Goal: Task Accomplishment & Management: Complete application form

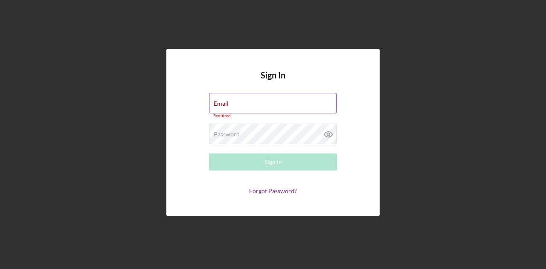
click at [260, 103] on div "Email Required" at bounding box center [273, 106] width 128 height 26
click at [260, 103] on input "Email" at bounding box center [273, 103] width 128 height 20
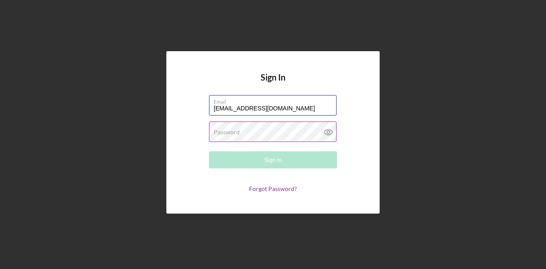
type input "[EMAIL_ADDRESS][DOMAIN_NAME]"
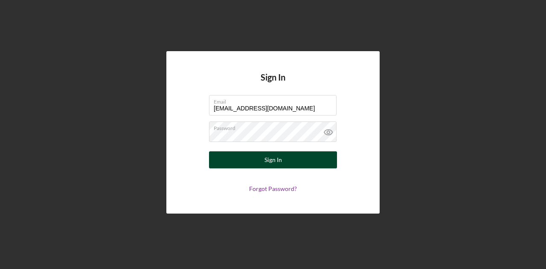
click at [267, 152] on div "Sign In" at bounding box center [274, 160] width 18 height 17
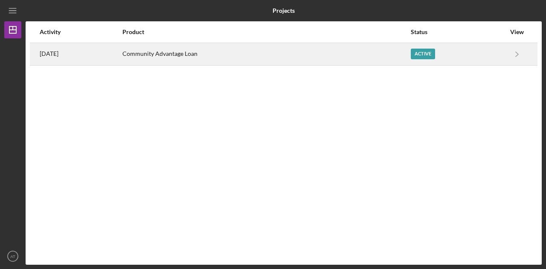
click at [424, 54] on div "Active" at bounding box center [423, 54] width 24 height 11
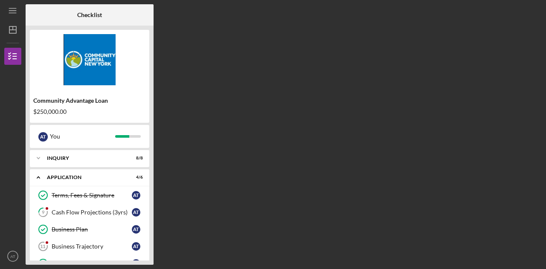
drag, startPoint x: 154, startPoint y: 143, endPoint x: 193, endPoint y: 216, distance: 82.7
click at [193, 216] on div "Checklist Community Advantage Loan $250,000.00 A T You Icon/Expander Inquiry 8 …" at bounding box center [284, 134] width 517 height 261
click at [79, 246] on div "Business Trajectory" at bounding box center [92, 246] width 80 height 7
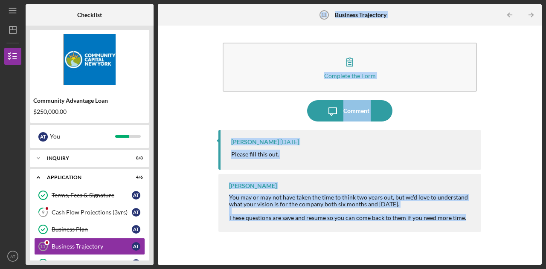
click at [188, 122] on div "Complete the Form Form Icon/Message Comment [PERSON_NAME] [DATE] Please fill th…" at bounding box center [350, 145] width 376 height 231
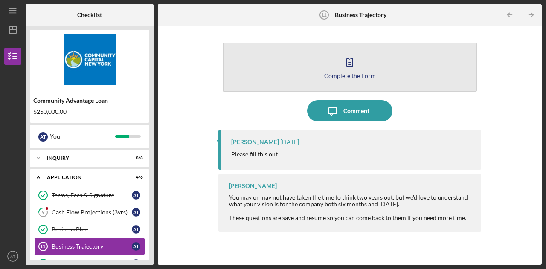
click at [357, 70] on icon "button" at bounding box center [349, 61] width 21 height 21
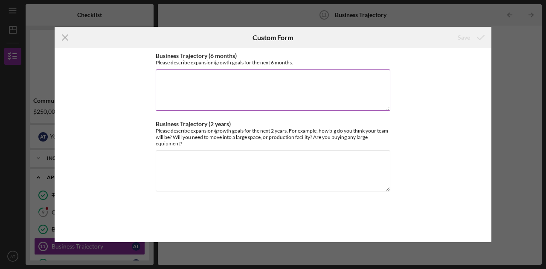
click at [181, 94] on textarea "Business Trajectory (6 months)" at bounding box center [273, 90] width 235 height 41
paste textarea "Lore ips dolo sit ametco, Adip Elit Seddoe temp incid ut labore, etdoloremag al…"
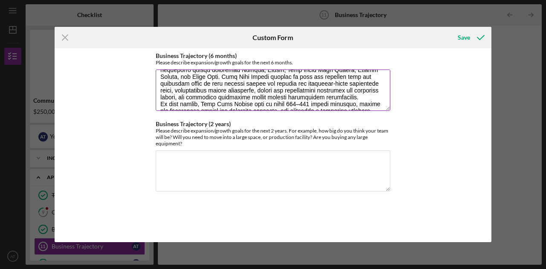
scroll to position [65, 0]
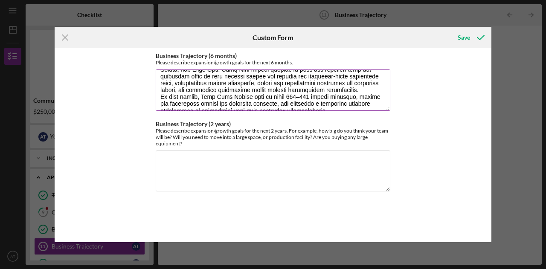
click at [292, 96] on textarea "Business Trajectory (6 months)" at bounding box center [273, 90] width 235 height 41
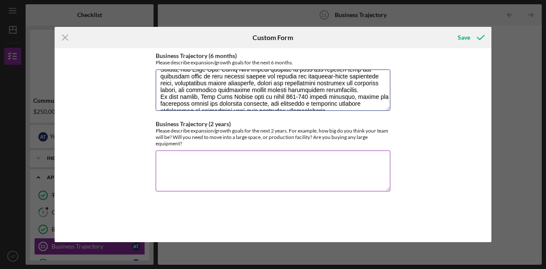
type textarea "Over the next six months, Noir Well Health will focus on launch, operational ex…"
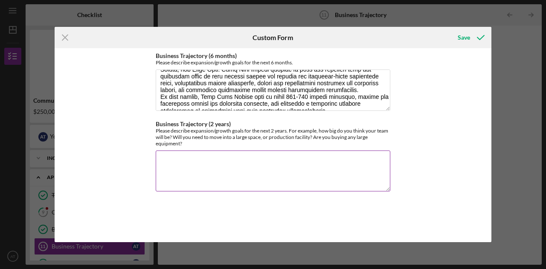
click at [385, 132] on div "Please describe expansion/growth goals for the next 2 years. For example, how b…" at bounding box center [273, 137] width 235 height 19
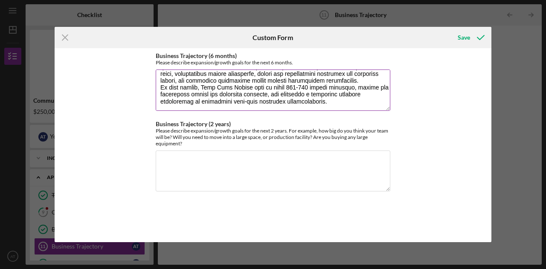
scroll to position [82, 0]
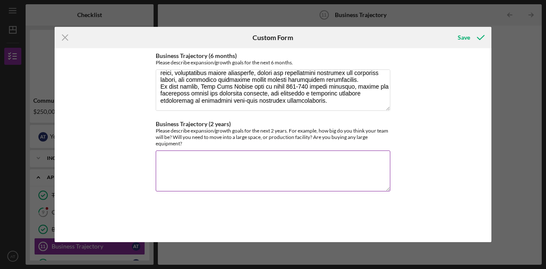
click at [270, 166] on textarea "Business Trajectory (2 years)" at bounding box center [273, 171] width 235 height 41
click at [172, 163] on textarea "Business Trajectory (2 years)" at bounding box center [273, 171] width 235 height 41
paste textarea "[DATE], Noir Well Health will evolve into a multi-service, high-impact medical …"
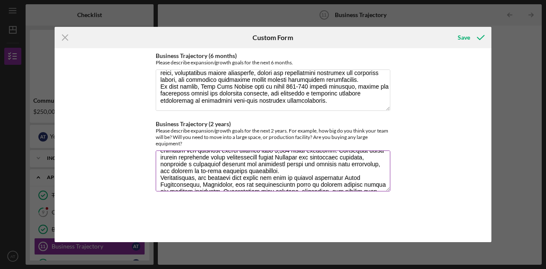
scroll to position [34, 0]
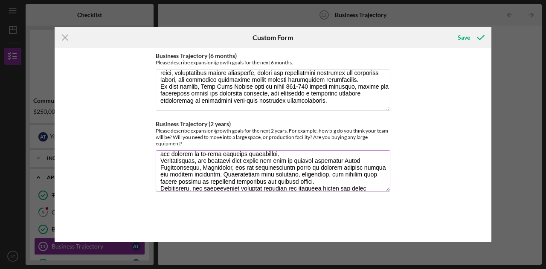
click at [269, 159] on textarea "Business Trajectory (2 years)" at bounding box center [273, 171] width 235 height 41
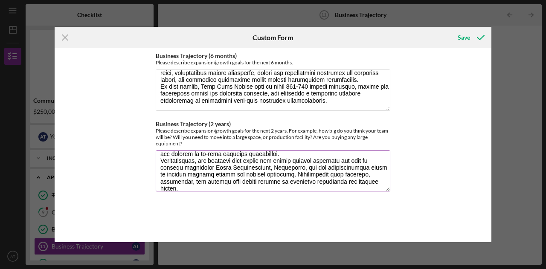
click at [320, 160] on textarea "Business Trajectory (2 years)" at bounding box center [273, 171] width 235 height 41
click at [310, 162] on textarea "Business Trajectory (2 years)" at bounding box center [273, 171] width 235 height 41
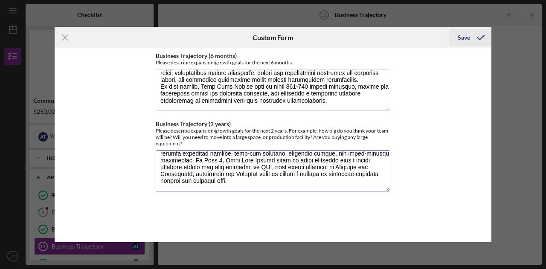
type textarea "[DATE], Noir Well Health will evolve into a multi-service, high-impact medical …"
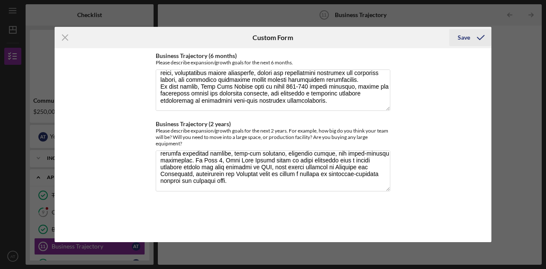
click at [465, 35] on div "Save" at bounding box center [464, 37] width 12 height 17
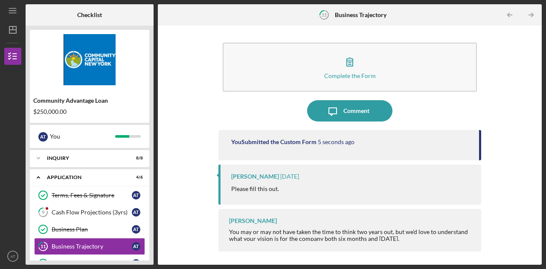
drag, startPoint x: 479, startPoint y: 136, endPoint x: 483, endPoint y: 194, distance: 58.2
click at [483, 194] on div "Complete the Form Form Icon/Message Comment You Submitted the Custom Form 5 sec…" at bounding box center [350, 145] width 376 height 231
click at [505, 100] on div "Complete the Form Form Icon/Message Comment You Submitted the Custom Form 7 sec…" at bounding box center [350, 145] width 376 height 231
drag, startPoint x: 485, startPoint y: 153, endPoint x: 482, endPoint y: 170, distance: 17.7
click at [482, 170] on div "Complete the Form Form Icon/Message Comment You Submitted the Custom Form 11 se…" at bounding box center [350, 145] width 376 height 231
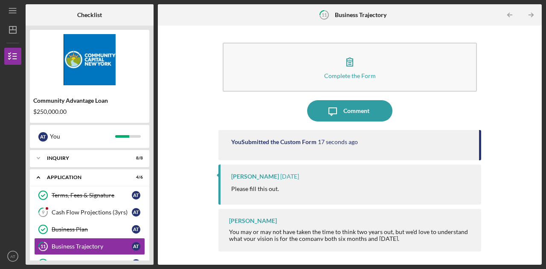
click at [463, 182] on div "[PERSON_NAME] [DATE] Please fill this out." at bounding box center [350, 185] width 263 height 40
click at [403, 216] on div "[PERSON_NAME] You may or may not have taken the time to think two years out, bu…" at bounding box center [350, 230] width 263 height 43
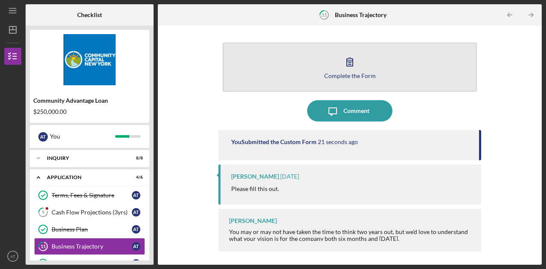
click at [360, 67] on icon "button" at bounding box center [349, 61] width 21 height 21
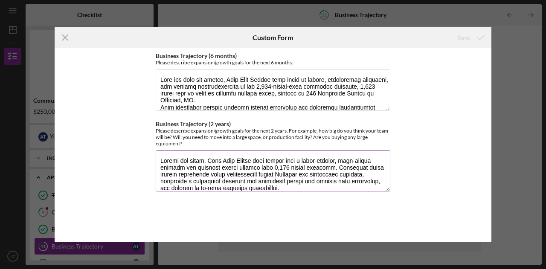
scroll to position [96, 0]
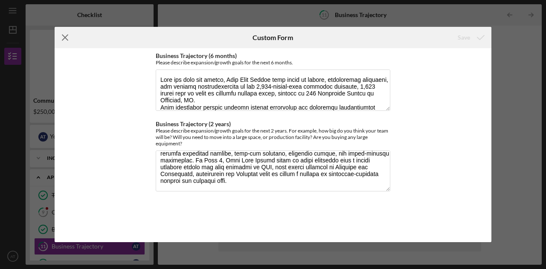
click at [63, 38] on icon "Icon/Menu Close" at bounding box center [65, 37] width 21 height 21
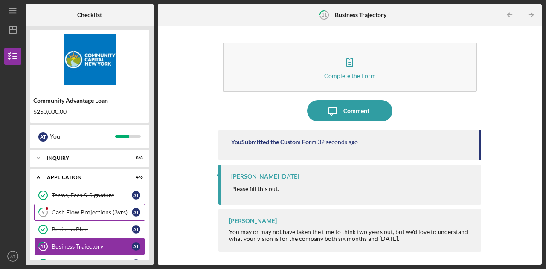
click at [81, 213] on div "Cash Flow Projections (3yrs)" at bounding box center [92, 212] width 80 height 7
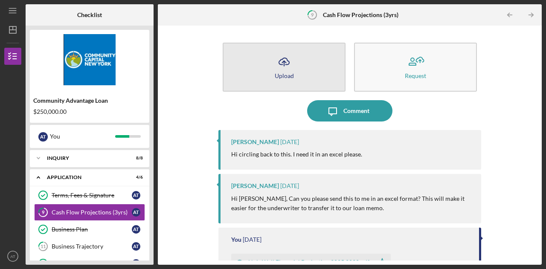
click at [264, 67] on button "Icon/Upload Upload" at bounding box center [284, 67] width 123 height 49
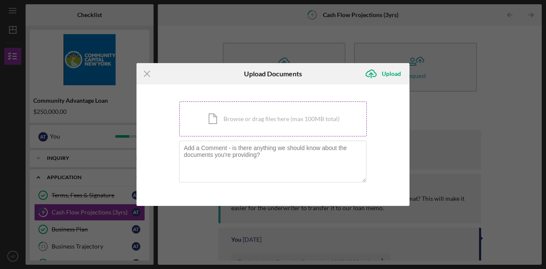
click at [223, 124] on div "Icon/Document Browse or drag files here (max 100MB total) Tap to choose files o…" at bounding box center [273, 119] width 188 height 35
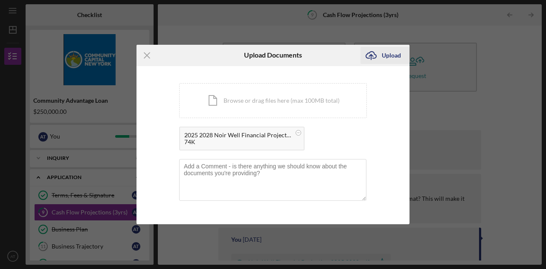
click at [387, 57] on div "Upload" at bounding box center [391, 55] width 19 height 17
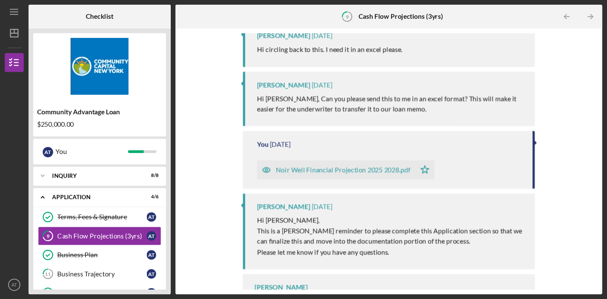
scroll to position [195, 0]
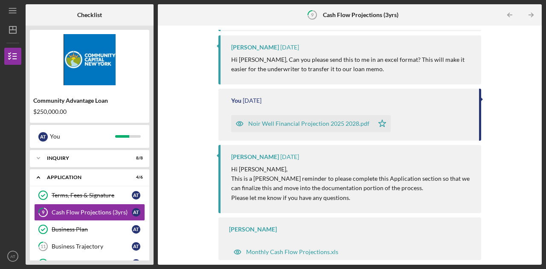
drag, startPoint x: 538, startPoint y: 158, endPoint x: 534, endPoint y: 183, distance: 24.7
click at [534, 183] on div "Icon/Upload Upload Request Icon/Message Comment You 22 seconds ago 2025 2028 No…" at bounding box center [350, 146] width 384 height 240
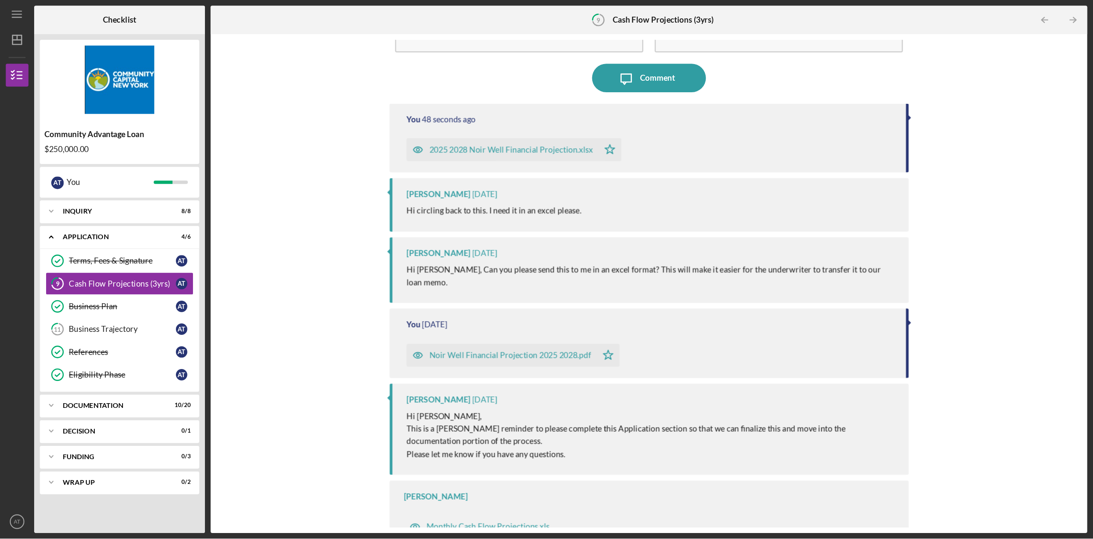
scroll to position [51, 0]
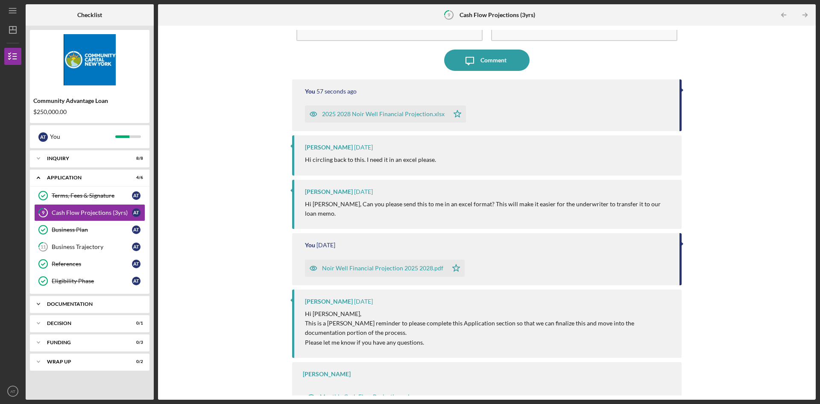
click at [35, 269] on icon "Icon/Expander" at bounding box center [38, 303] width 17 height 17
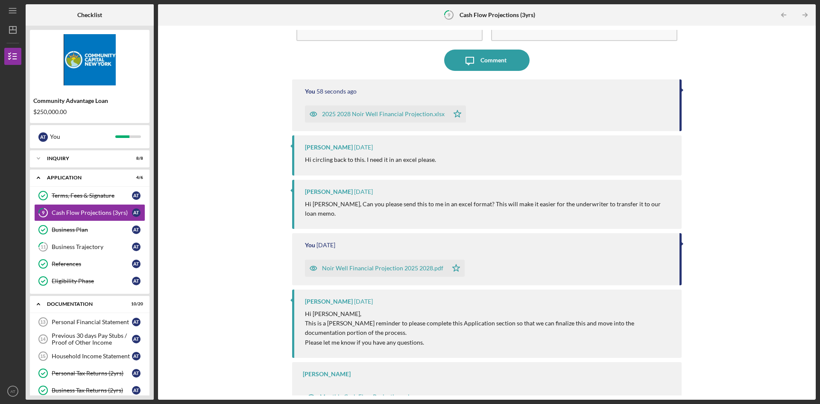
click at [196, 269] on div "Icon/Upload Upload Request Icon/Message Comment You 58 seconds ago 2025 2028 No…" at bounding box center [486, 212] width 649 height 365
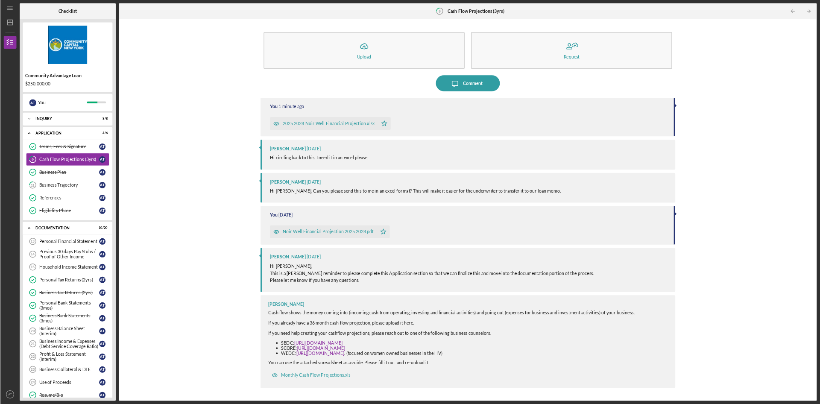
scroll to position [0, 0]
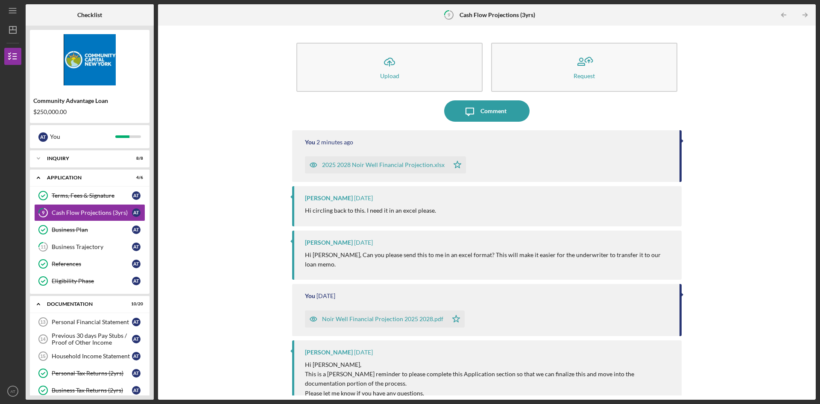
click at [546, 227] on div "Icon/Upload Upload Request Icon/Message Comment You 2 minutes ago 2025 2028 Noi…" at bounding box center [486, 212] width 649 height 365
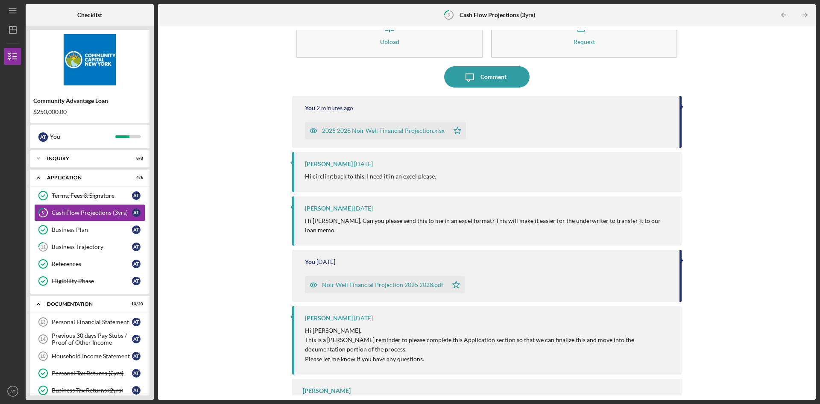
scroll to position [40, 0]
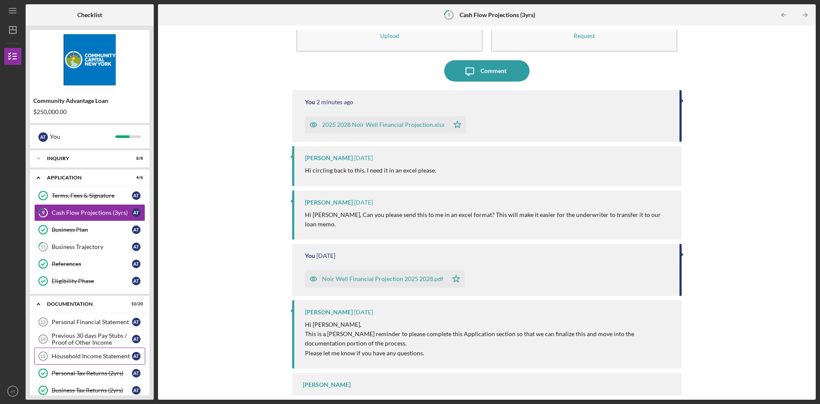
click at [88, 269] on div "Household Income Statement" at bounding box center [92, 356] width 80 height 7
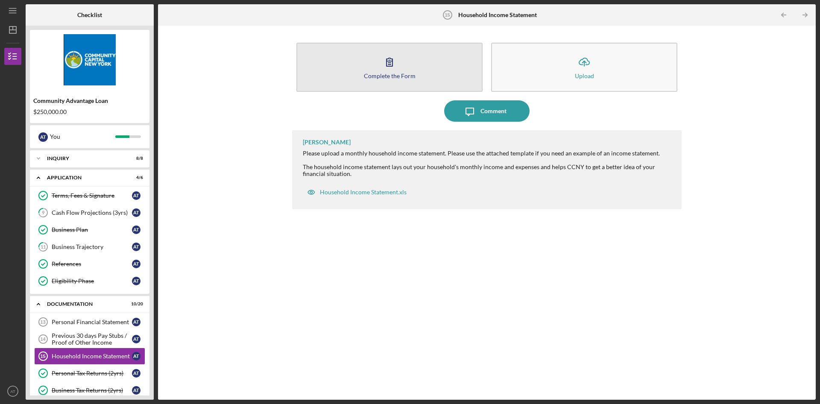
click at [388, 73] on div "Complete the Form" at bounding box center [390, 76] width 52 height 6
